Goal: Book appointment/travel/reservation

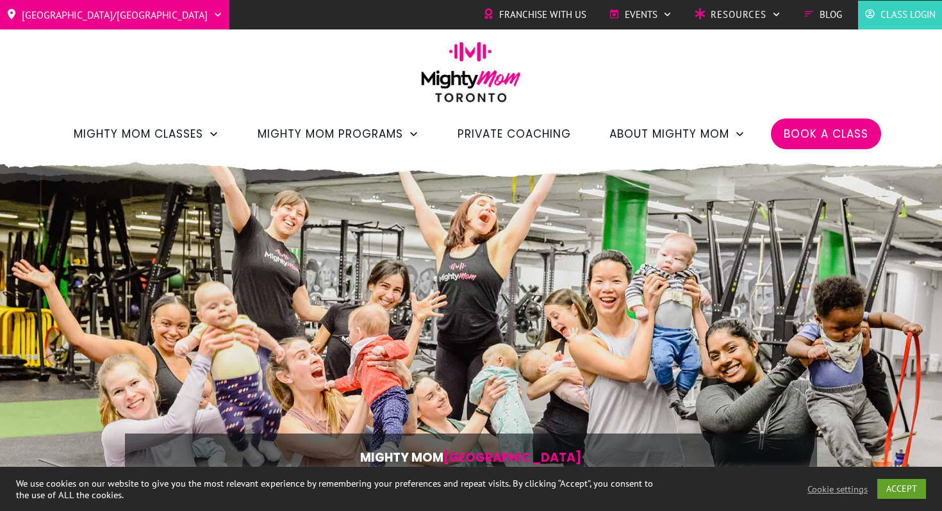
click at [825, 123] on span "Book a Class" at bounding box center [825, 134] width 85 height 22
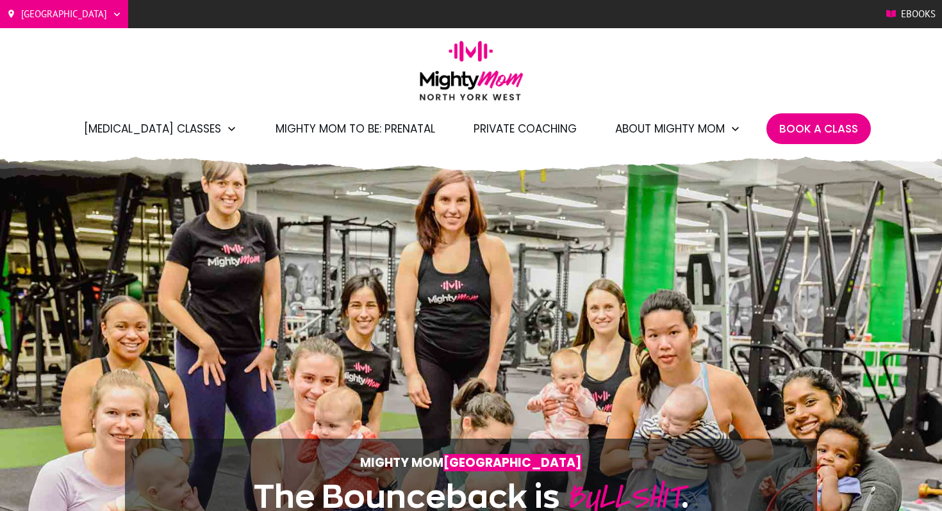
click at [811, 126] on span "Book A Class" at bounding box center [818, 129] width 79 height 22
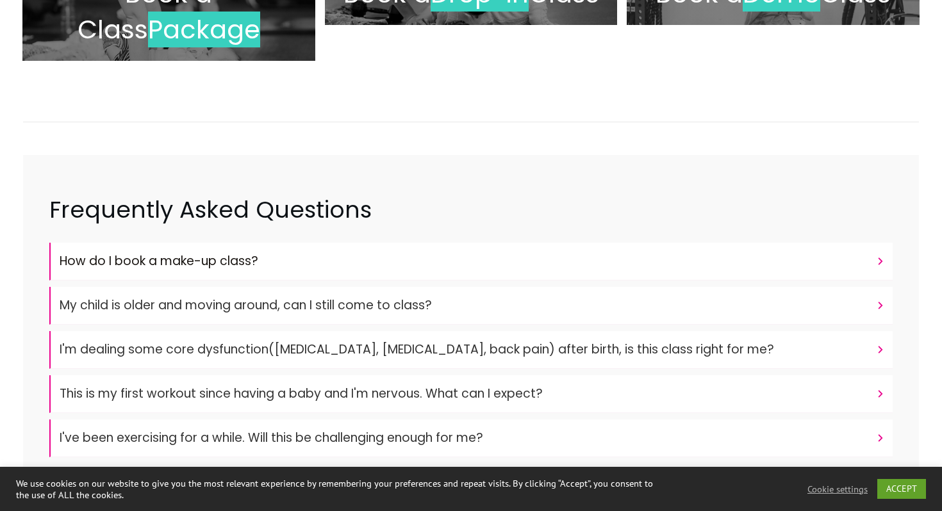
scroll to position [211, 0]
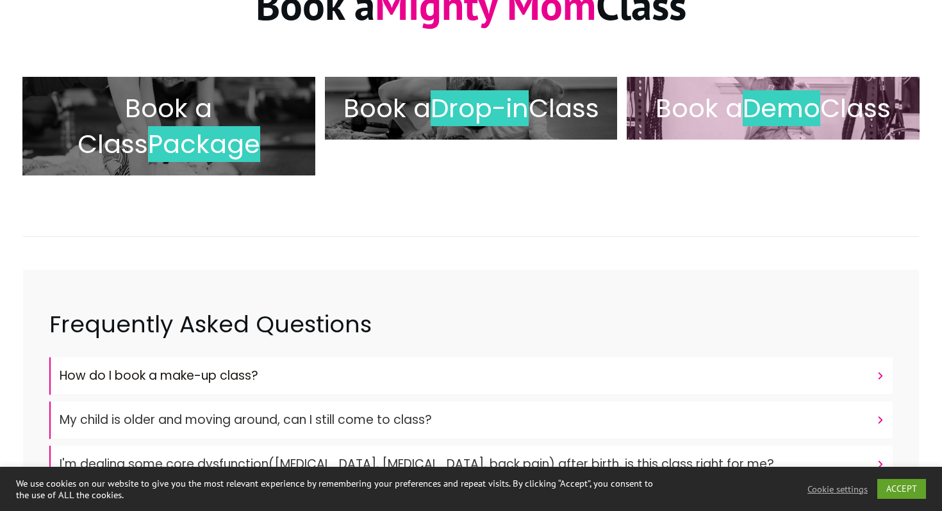
click at [769, 108] on span "Demo" at bounding box center [781, 108] width 78 height 36
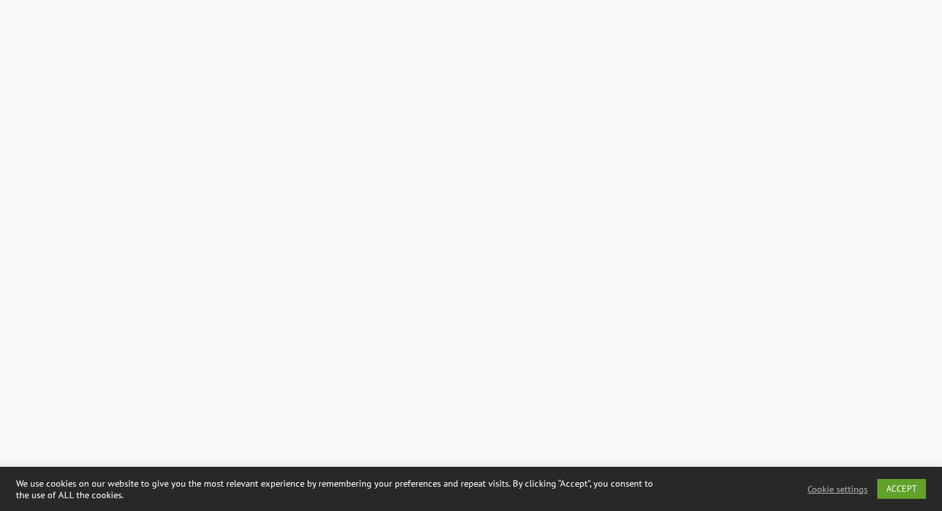
scroll to position [2098, 0]
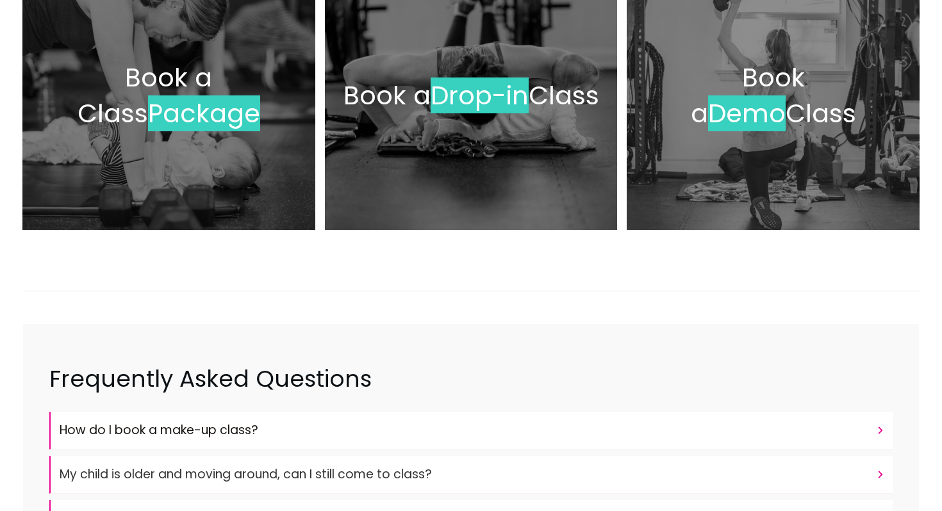
scroll to position [391, 0]
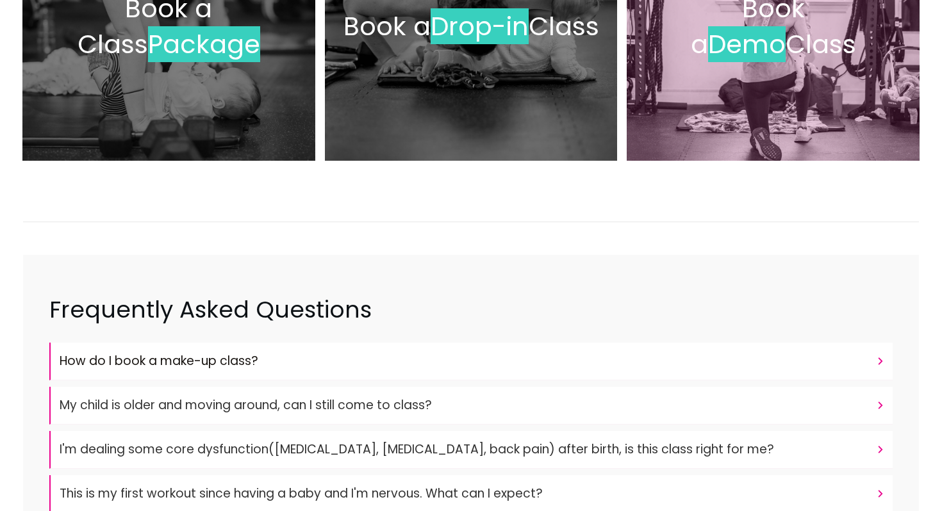
click at [730, 69] on div "Book a Demo Class" at bounding box center [772, 26] width 267 height 243
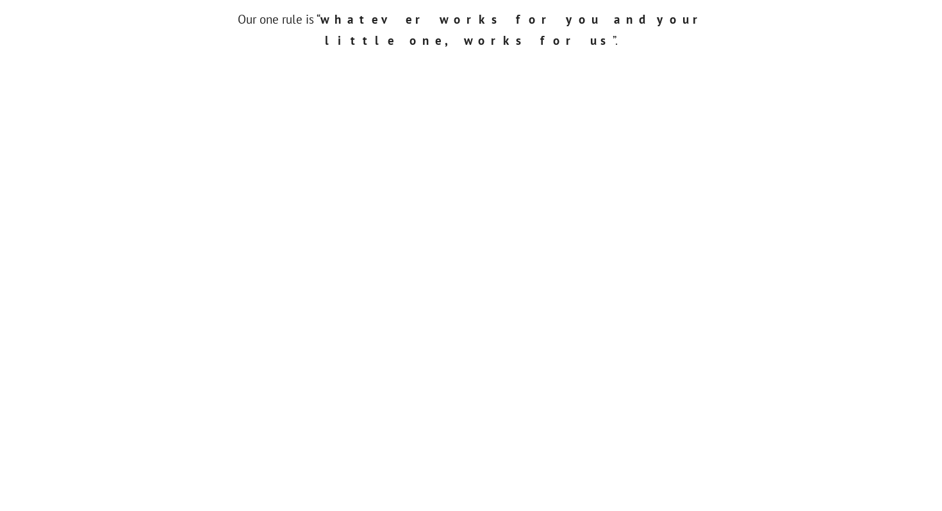
scroll to position [911, 0]
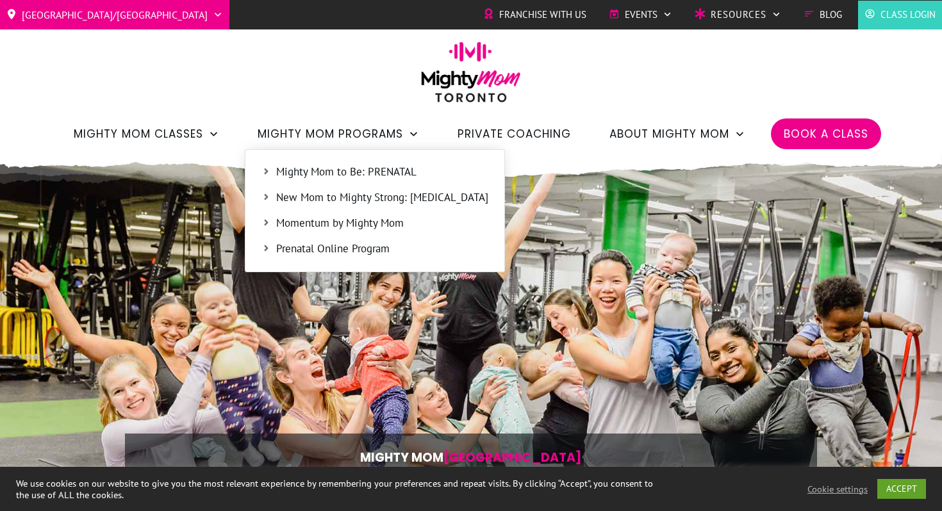
click at [378, 169] on span "Mighty Mom to Be: PRENATAL" at bounding box center [382, 172] width 212 height 17
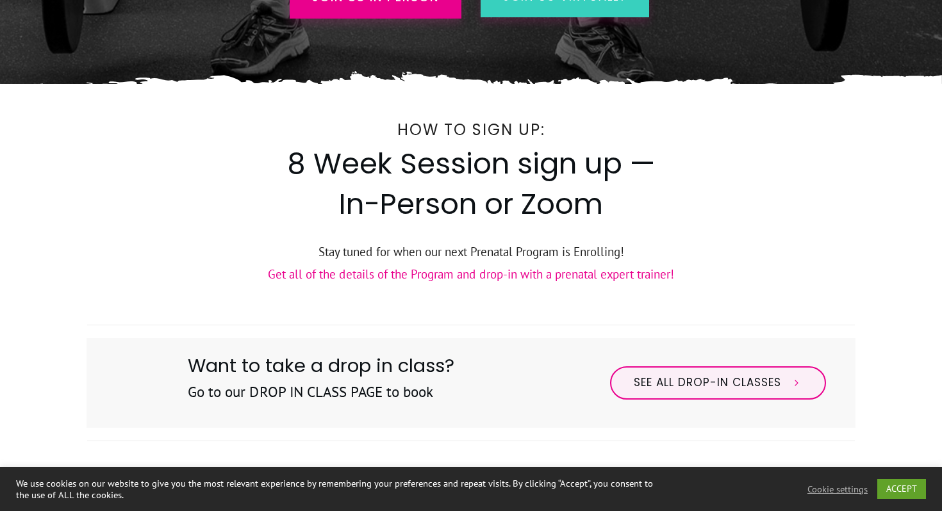
scroll to position [530, 0]
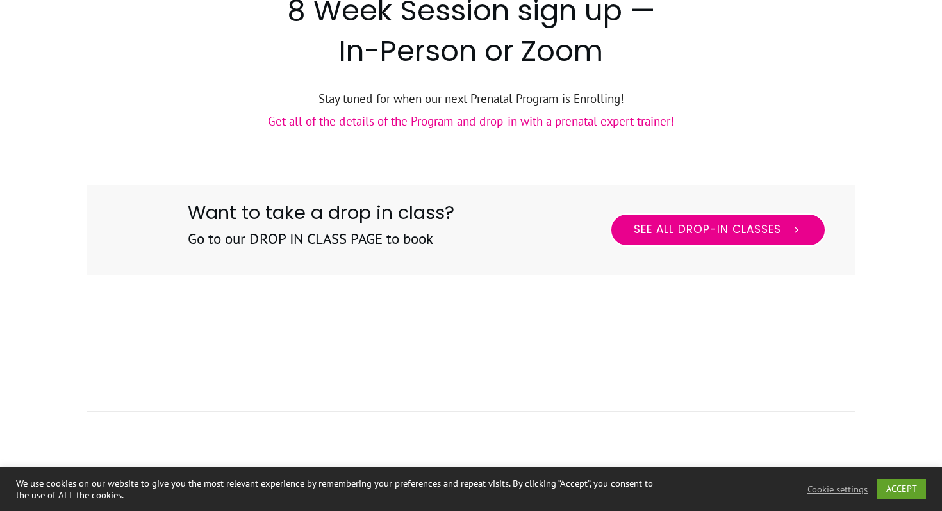
click at [689, 232] on span "See All Drop-in Classes" at bounding box center [707, 230] width 147 height 14
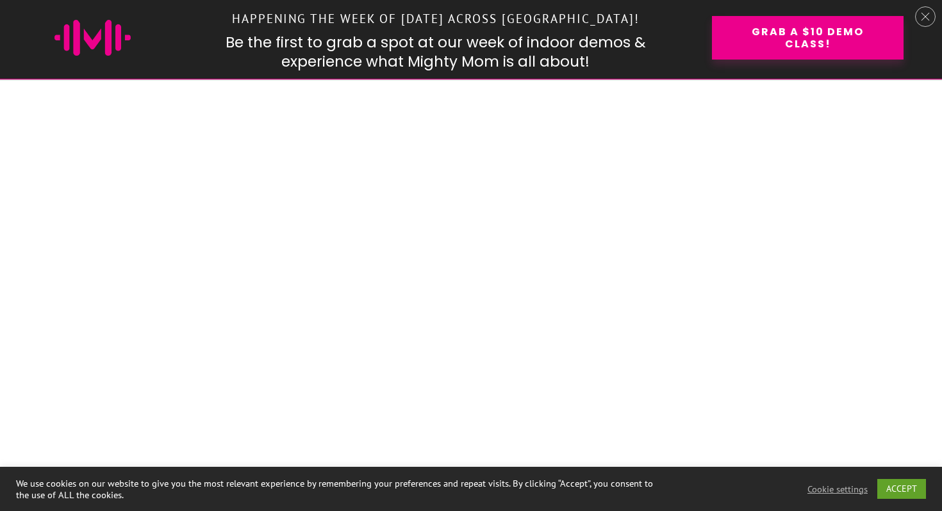
scroll to position [1235, 0]
